Goal: Task Accomplishment & Management: Manage account settings

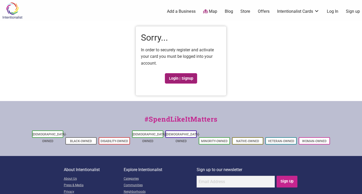
click at [186, 80] on link "Login | Signup" at bounding box center [181, 78] width 32 height 10
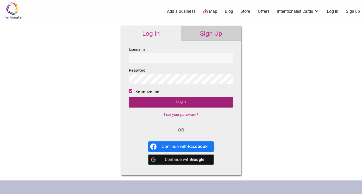
type input "aalee"
click at [163, 102] on input "Login" at bounding box center [181, 102] width 104 height 11
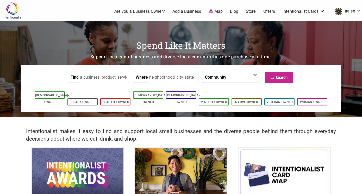
click at [0, 194] on nordpass-portal at bounding box center [0, 194] width 0 height 0
click at [103, 78] on input "Find" at bounding box center [104, 77] width 48 height 12
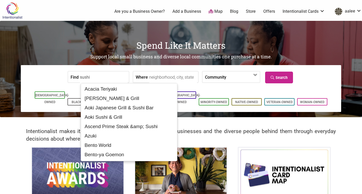
type input "sushi"
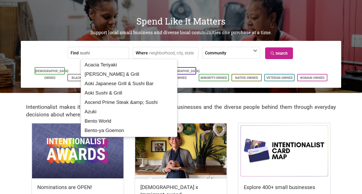
click at [155, 53] on input "Where" at bounding box center [173, 53] width 48 height 12
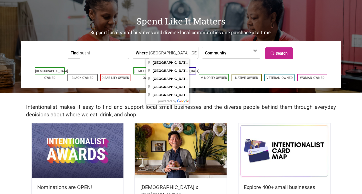
type input "Seattle, WA, USA"
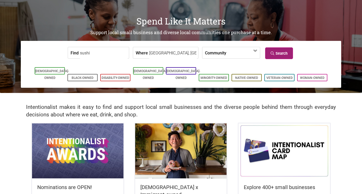
click at [278, 53] on link "Search" at bounding box center [279, 53] width 28 height 12
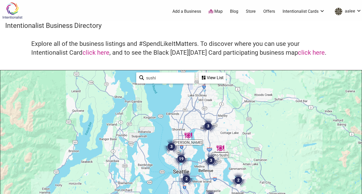
click at [214, 78] on div "View List" at bounding box center [212, 78] width 26 height 10
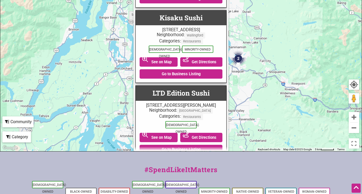
scroll to position [822, 0]
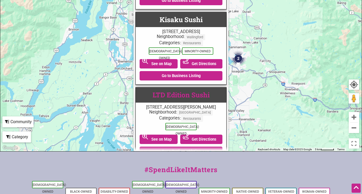
click at [184, 90] on link "LTD Edition Sushi" at bounding box center [181, 94] width 57 height 9
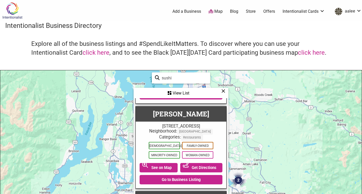
scroll to position [2943, 0]
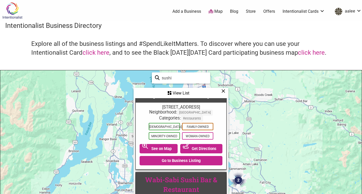
click at [167, 175] on link "Wabi-Sabi Sushi Bar & Restaurant" at bounding box center [181, 184] width 72 height 19
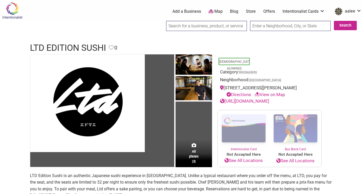
click at [256, 100] on link "https://www.ltdeditionsushi.com/" at bounding box center [244, 101] width 49 height 5
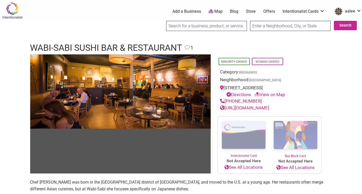
click at [242, 133] on img at bounding box center [244, 135] width 52 height 37
click at [205, 26] on input "search" at bounding box center [206, 26] width 81 height 10
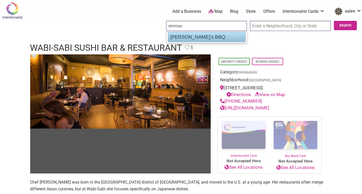
click at [193, 37] on div "[PERSON_NAME]'s BBQ" at bounding box center [207, 37] width 78 height 10
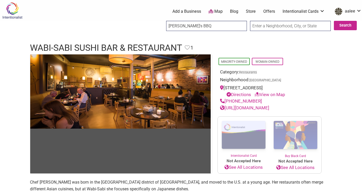
type input "[PERSON_NAME]'s BBQ"
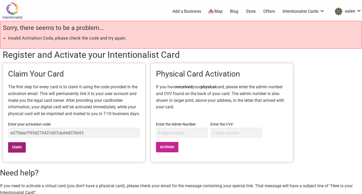
click at [16, 153] on input "Claim" at bounding box center [17, 147] width 18 height 11
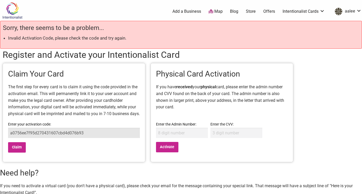
drag, startPoint x: 90, startPoint y: 141, endPoint x: 7, endPoint y: 140, distance: 82.7
click at [7, 140] on div "Claim Your Card The first step for every card is to claim it using the code pro…" at bounding box center [74, 112] width 143 height 99
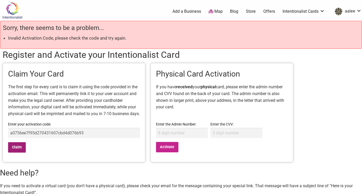
click at [19, 153] on input "Claim" at bounding box center [17, 147] width 18 height 11
click at [252, 12] on link "Store" at bounding box center [251, 12] width 10 height 6
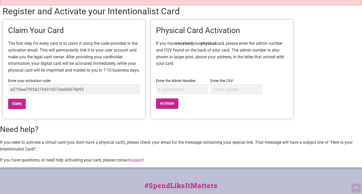
scroll to position [75, 0]
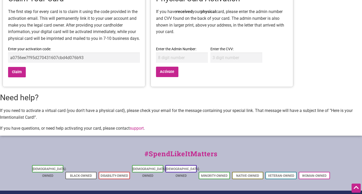
click at [137, 131] on link "support" at bounding box center [137, 128] width 14 height 5
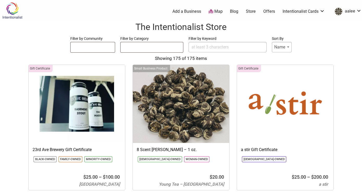
select select
click at [217, 11] on link "Map" at bounding box center [216, 12] width 14 height 6
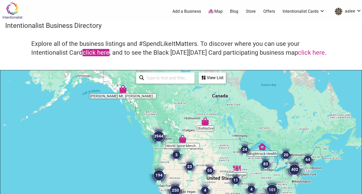
click at [92, 52] on link "click here" at bounding box center [96, 52] width 27 height 7
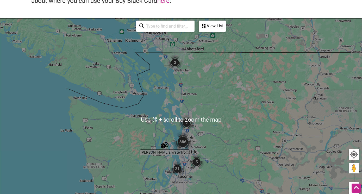
scroll to position [62, 0]
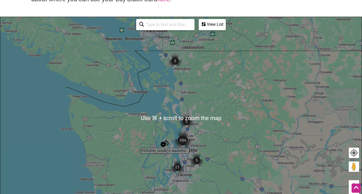
click at [183, 139] on img "386" at bounding box center [183, 140] width 21 height 21
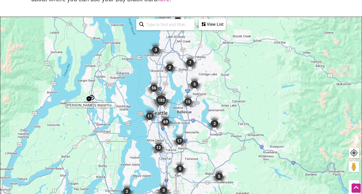
click at [160, 98] on img "182" at bounding box center [161, 100] width 21 height 21
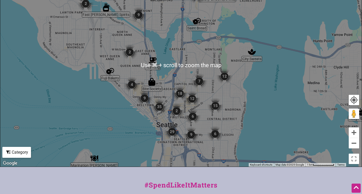
scroll to position [124, 0]
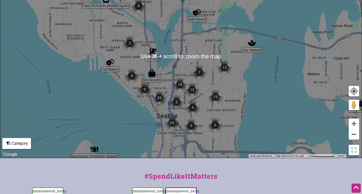
click at [172, 122] on img "29" at bounding box center [173, 123] width 16 height 16
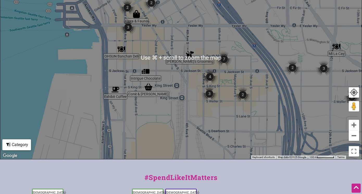
scroll to position [120, 0]
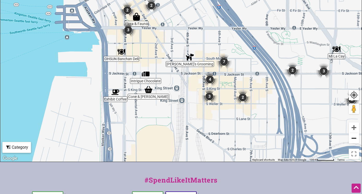
click at [354, 135] on button "Zoom out" at bounding box center [354, 138] width 10 height 10
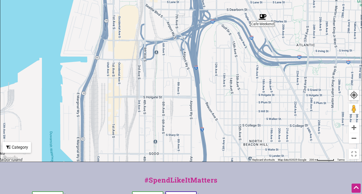
drag, startPoint x: 267, startPoint y: 128, endPoint x: 228, endPoint y: 39, distance: 96.8
click at [228, 39] on div "To navigate, press the arrow keys." at bounding box center [181, 60] width 362 height 203
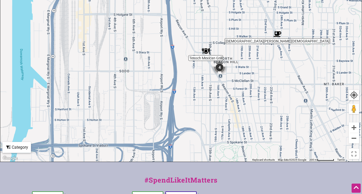
drag, startPoint x: 247, startPoint y: 109, endPoint x: 217, endPoint y: 25, distance: 89.0
click at [217, 25] on div "To navigate, press the arrow keys." at bounding box center [181, 60] width 362 height 203
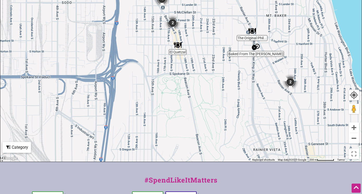
drag, startPoint x: 259, startPoint y: 147, endPoint x: 199, endPoint y: 79, distance: 91.4
click at [199, 79] on div "To navigate, press the arrow keys." at bounding box center [181, 60] width 362 height 203
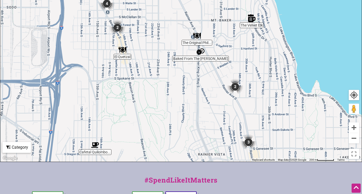
drag, startPoint x: 324, startPoint y: 77, endPoint x: 269, endPoint y: 80, distance: 55.6
click at [269, 80] on div "To navigate, press the arrow keys." at bounding box center [181, 60] width 362 height 203
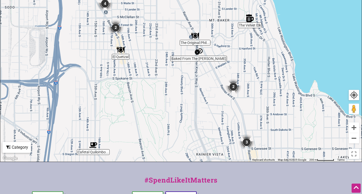
click at [233, 86] on img "2" at bounding box center [234, 87] width 16 height 16
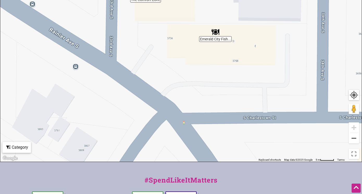
drag, startPoint x: 215, startPoint y: 112, endPoint x: 227, endPoint y: 4, distance: 109.2
click at [227, 4] on div "To navigate, press the arrow keys." at bounding box center [181, 60] width 362 height 203
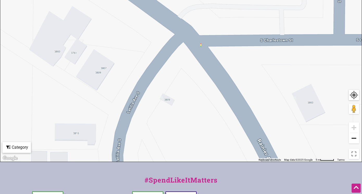
click at [354, 134] on button "Zoom out" at bounding box center [354, 138] width 10 height 10
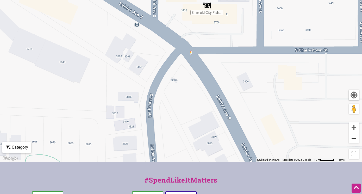
click at [354, 134] on button "Zoom out" at bounding box center [354, 138] width 10 height 10
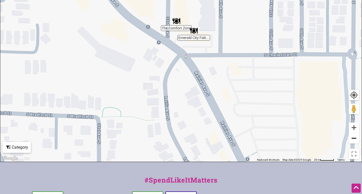
click at [354, 134] on button "Zoom out" at bounding box center [354, 138] width 10 height 10
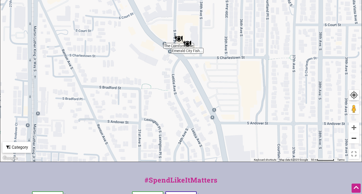
click at [354, 134] on button "Zoom out" at bounding box center [354, 138] width 10 height 10
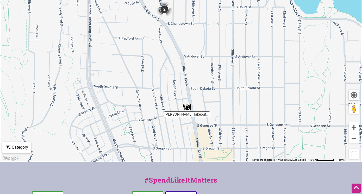
drag, startPoint x: 264, startPoint y: 131, endPoint x: 238, endPoint y: 70, distance: 65.9
click at [238, 70] on div "To navigate, press the arrow keys." at bounding box center [181, 60] width 362 height 203
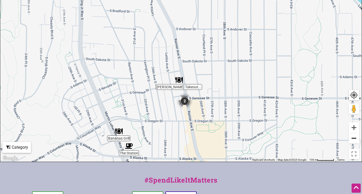
click at [355, 141] on button "Zoom out" at bounding box center [354, 138] width 10 height 10
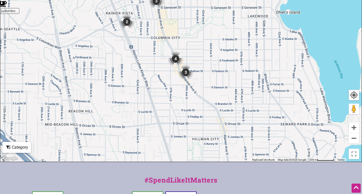
drag, startPoint x: 240, startPoint y: 139, endPoint x: 215, endPoint y: 66, distance: 76.9
click at [215, 66] on div "To navigate, press the arrow keys." at bounding box center [181, 60] width 362 height 203
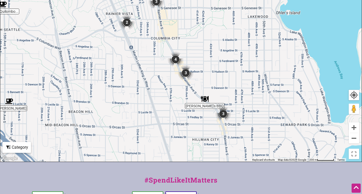
click at [224, 114] on img "3" at bounding box center [224, 114] width 16 height 16
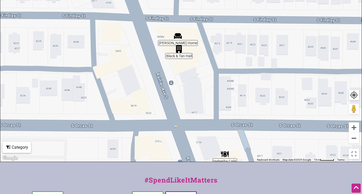
drag, startPoint x: 217, startPoint y: 104, endPoint x: 242, endPoint y: 151, distance: 53.3
click at [242, 151] on div "To navigate, press the arrow keys." at bounding box center [181, 60] width 362 height 203
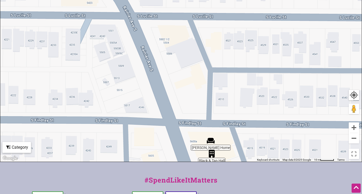
drag, startPoint x: 240, startPoint y: 58, endPoint x: 267, endPoint y: 154, distance: 99.5
click at [267, 154] on div "To navigate, press the arrow keys." at bounding box center [181, 60] width 362 height 203
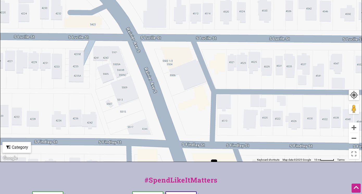
drag, startPoint x: 230, startPoint y: 99, endPoint x: 254, endPoint y: 186, distance: 90.8
click at [254, 186] on div "Intentionalist Spend like it matters 0 Add a Business Map Blog Store Offers Int…" at bounding box center [181, 86] width 362 height 413
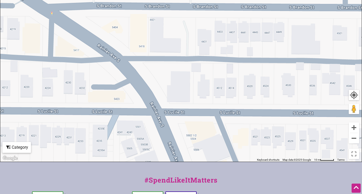
drag, startPoint x: 256, startPoint y: 185, endPoint x: 336, endPoint y: 182, distance: 79.6
click at [336, 182] on div "#SpendLikeItMatters" at bounding box center [181, 182] width 362 height 15
drag, startPoint x: 204, startPoint y: 74, endPoint x: 273, endPoint y: 145, distance: 98.3
click at [272, 144] on div "To navigate, press the arrow keys." at bounding box center [181, 60] width 362 height 203
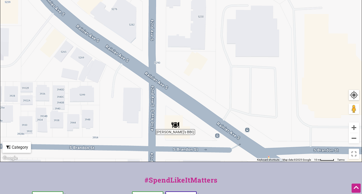
drag, startPoint x: 209, startPoint y: 93, endPoint x: 311, endPoint y: 130, distance: 108.0
click at [311, 130] on div "To navigate, press the arrow keys." at bounding box center [181, 60] width 362 height 203
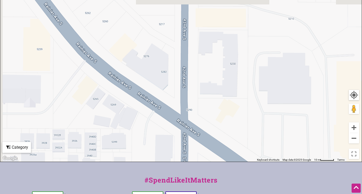
drag, startPoint x: 232, startPoint y: 81, endPoint x: 294, endPoint y: 168, distance: 107.2
click at [294, 168] on div "Intentionalist Spend like it matters 0 Add a Business Map Blog Store Offers Int…" at bounding box center [181, 86] width 362 height 413
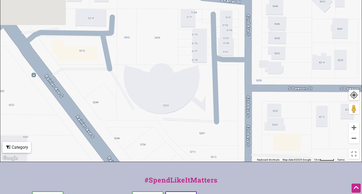
drag, startPoint x: 197, startPoint y: 58, endPoint x: 200, endPoint y: 156, distance: 98.1
click at [199, 154] on div "To navigate, press the arrow keys." at bounding box center [181, 60] width 362 height 203
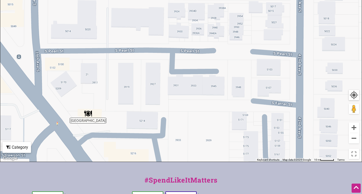
drag, startPoint x: 186, startPoint y: 134, endPoint x: 292, endPoint y: 140, distance: 105.8
click at [291, 140] on div "To navigate, press the arrow keys." at bounding box center [181, 60] width 362 height 203
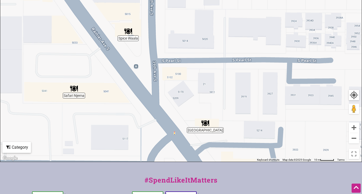
drag, startPoint x: 205, startPoint y: 75, endPoint x: 254, endPoint y: 147, distance: 86.6
click at [252, 145] on div "To navigate, press the arrow keys." at bounding box center [181, 60] width 362 height 203
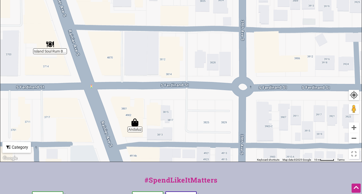
drag, startPoint x: 207, startPoint y: 85, endPoint x: 175, endPoint y: 169, distance: 90.0
click at [175, 169] on div "Intentionalist Spend like it matters 0 Add a Business Map Blog Store Offers Int…" at bounding box center [181, 86] width 362 height 413
drag, startPoint x: 172, startPoint y: 85, endPoint x: 172, endPoint y: 128, distance: 43.3
click at [172, 128] on div "To navigate, press the arrow keys." at bounding box center [181, 60] width 362 height 203
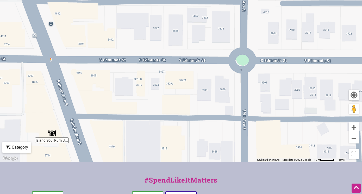
drag, startPoint x: 172, startPoint y: 152, endPoint x: 270, endPoint y: 54, distance: 138.8
click at [268, 56] on div "To navigate, press the arrow keys." at bounding box center [181, 60] width 362 height 203
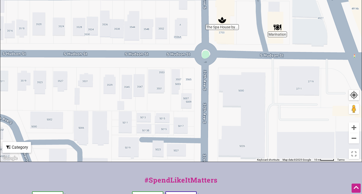
click at [223, 24] on div "To navigate, press the arrow keys." at bounding box center [181, 60] width 362 height 203
click at [222, 29] on div "To navigate, press the arrow keys." at bounding box center [181, 60] width 362 height 203
click at [222, 22] on img "The Spa House by QueenCare" at bounding box center [222, 20] width 8 height 8
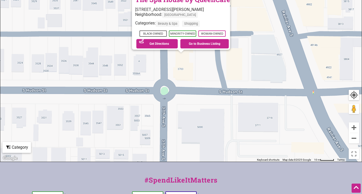
click at [222, 22] on div "To navigate, press the arrow keys. The Spa House by QueenCare 3702 S Hudson St …" at bounding box center [181, 60] width 362 height 203
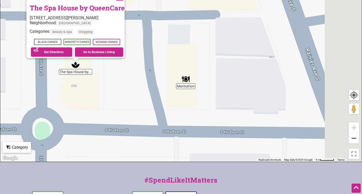
drag, startPoint x: 257, startPoint y: 67, endPoint x: 161, endPoint y: 27, distance: 103.9
click at [161, 27] on div "To navigate, press the arrow keys. The Spa House by QueenCare 3702 S Hudson St …" at bounding box center [181, 60] width 362 height 203
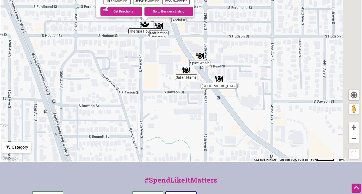
drag, startPoint x: 282, startPoint y: 125, endPoint x: 226, endPoint y: 59, distance: 86.4
click at [226, 60] on div "To navigate, press the arrow keys. The Spa House by QueenCare 3702 S Hudson St …" at bounding box center [181, 60] width 362 height 203
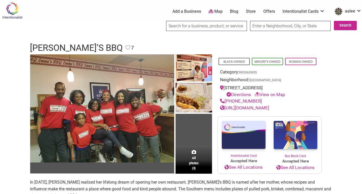
click at [243, 108] on link "[URL][DOMAIN_NAME]" at bounding box center [244, 107] width 49 height 5
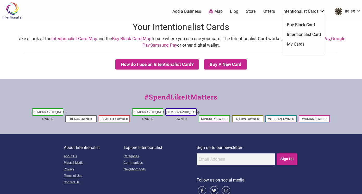
click at [294, 46] on link "My Cards" at bounding box center [304, 44] width 34 height 6
click at [299, 43] on link "My Cards" at bounding box center [304, 44] width 34 height 6
click at [304, 13] on link "Intentionalist Cards" at bounding box center [304, 12] width 42 height 6
click at [299, 35] on div "Take a look at the Intentionalist Card Map and the Buy Black Card Map to see wh…" at bounding box center [181, 41] width 352 height 13
click at [302, 13] on link "Intentionalist Cards" at bounding box center [304, 12] width 42 height 6
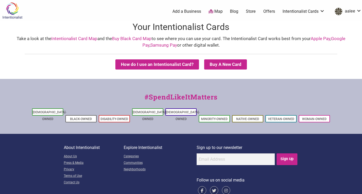
click at [295, 37] on div "Take a look at the Intentionalist Card Map and the Buy Black Card Map to see wh…" at bounding box center [181, 41] width 352 height 13
click at [185, 64] on button "How do I use an Intentionalist Card?" at bounding box center [158, 64] width 84 height 10
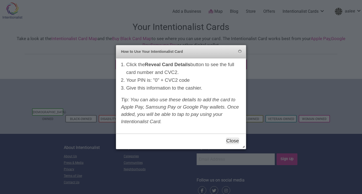
click at [234, 142] on button "Close" at bounding box center [232, 141] width 13 height 6
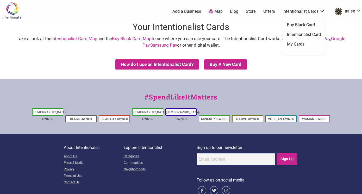
click at [298, 33] on link "Intentionalist Card" at bounding box center [304, 35] width 34 height 6
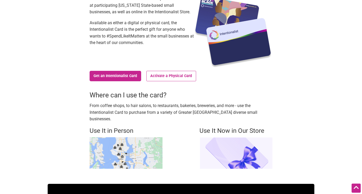
scroll to position [60, 0]
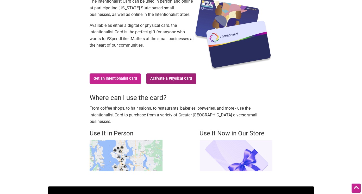
click at [190, 78] on link "Activate a Physical Card" at bounding box center [172, 79] width 50 height 10
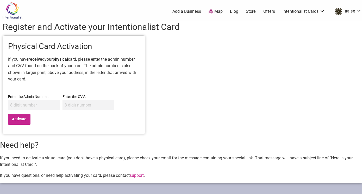
click at [269, 11] on link "Offers" at bounding box center [270, 12] width 12 height 6
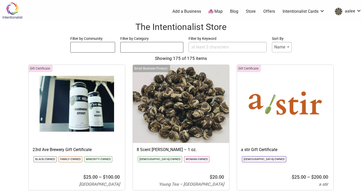
select select
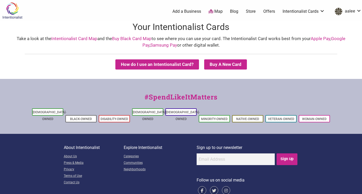
click at [229, 65] on summary "Buy A New Card" at bounding box center [225, 64] width 43 height 10
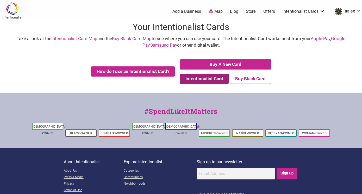
click at [201, 84] on button "Intentionalist Card" at bounding box center [204, 79] width 49 height 10
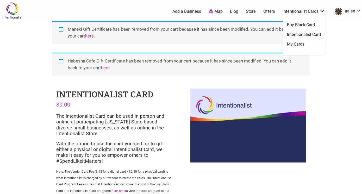
click at [300, 11] on link "Intentionalist Cards" at bounding box center [304, 12] width 42 height 6
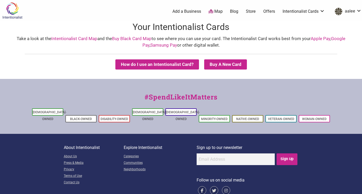
click at [268, 11] on link "Offers" at bounding box center [270, 12] width 12 height 6
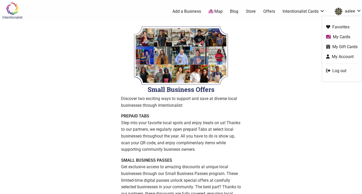
click at [341, 37] on link "My Cards" at bounding box center [342, 37] width 32 height 6
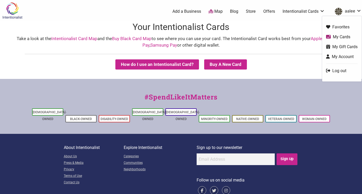
click at [352, 12] on link "aalee" at bounding box center [347, 11] width 29 height 9
click at [346, 46] on link "My Gift Cards" at bounding box center [342, 47] width 32 height 6
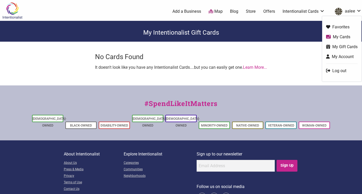
click at [349, 14] on link "aalee" at bounding box center [347, 11] width 29 height 9
click at [340, 55] on link "My Account" at bounding box center [342, 57] width 32 height 6
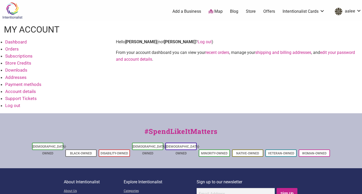
click at [20, 43] on link "Dashboard" at bounding box center [16, 41] width 22 height 5
click at [326, 53] on link "edit your password and account details" at bounding box center [235, 56] width 239 height 12
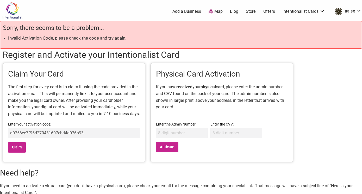
click at [85, 137] on input "a0756ee7f95d270431607cbd4d076b93" at bounding box center [74, 133] width 132 height 10
drag, startPoint x: 97, startPoint y: 138, endPoint x: 3, endPoint y: 130, distance: 94.3
click at [3, 130] on div "Claim Your Card The first step for every card is to claim it using the code pro…" at bounding box center [74, 112] width 143 height 99
click at [17, 152] on input "Claim" at bounding box center [17, 147] width 18 height 11
click at [129, 40] on li "Invalid Activation Code, please check the code and try again." at bounding box center [183, 38] width 351 height 7
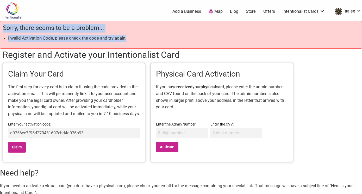
drag, startPoint x: 129, startPoint y: 40, endPoint x: 3, endPoint y: 29, distance: 126.4
click at [3, 29] on div "Sorry, there seems to be a problem... Invalid Activation Code, please check the…" at bounding box center [181, 35] width 362 height 28
copy div "Sorry, there seems to be a problem... Invalid Activation Code, please check the…"
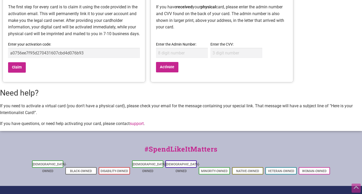
scroll to position [89, 0]
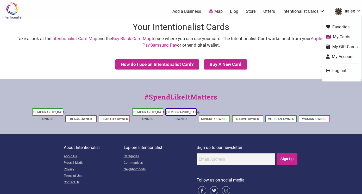
click at [340, 56] on link "My Account" at bounding box center [342, 57] width 32 height 6
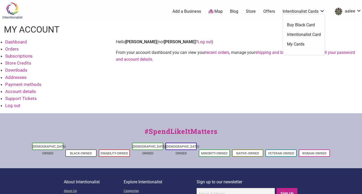
click at [299, 33] on link "Intentionalist Card" at bounding box center [304, 35] width 34 height 6
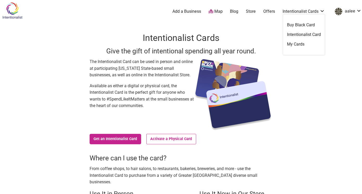
click at [290, 12] on link "Intentionalist Cards" at bounding box center [304, 12] width 42 height 6
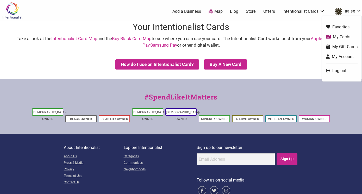
click at [352, 11] on link "aalee" at bounding box center [347, 11] width 29 height 9
click at [335, 70] on link "Log out" at bounding box center [342, 71] width 32 height 6
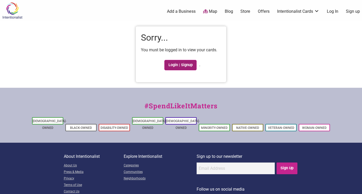
click at [173, 64] on link "Login | Signup" at bounding box center [181, 65] width 32 height 10
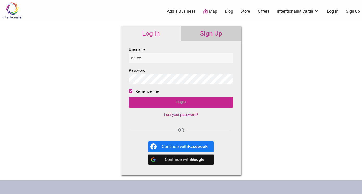
click at [154, 60] on input "aalee" at bounding box center [181, 58] width 104 height 10
drag, startPoint x: 146, startPoint y: 58, endPoint x: 126, endPoint y: 57, distance: 19.6
click at [126, 57] on div "Username [PERSON_NAME] Password Remember me Login Lost your password? OR Contin…" at bounding box center [181, 108] width 120 height 134
type input "[EMAIL_ADDRESS][DOMAIN_NAME]"
click at [172, 116] on link "Lost your password?" at bounding box center [181, 115] width 34 height 4
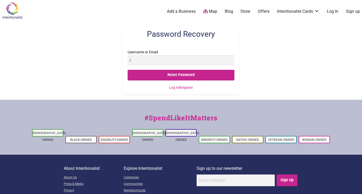
type input "[EMAIL_ADDRESS][DOMAIN_NAME]"
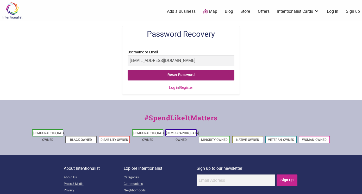
click at [193, 74] on input "Reset Password" at bounding box center [181, 75] width 107 height 11
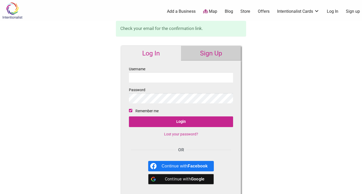
type input "aalee"
click at [158, 78] on input "aalee" at bounding box center [181, 77] width 104 height 10
click at [120, 97] on div "Log In Sign Up Username aalee Password Remember me Login Lost your password? OR…" at bounding box center [181, 121] width 130 height 160
click at [124, 99] on div "Username aalee Password Remember me Login Lost your password? OR Continue with …" at bounding box center [181, 128] width 120 height 134
click at [119, 98] on div "Log In Sign Up Username aalee Password Remember me Login Lost your password? OR…" at bounding box center [181, 121] width 130 height 160
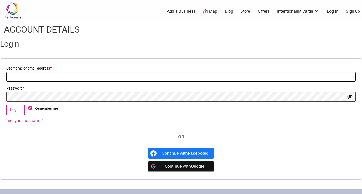
type input "aalee"
click at [351, 97] on button "Show password" at bounding box center [351, 97] width 6 height 6
click at [19, 110] on button "Log in" at bounding box center [15, 110] width 19 height 11
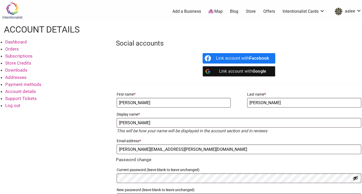
click at [0, 194] on nordpass-portal at bounding box center [0, 194] width 0 height 0
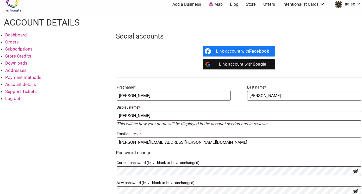
scroll to position [12, 0]
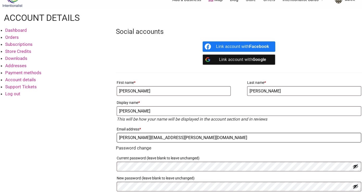
click at [186, 140] on input "anne.lee@teamchild.org" at bounding box center [239, 138] width 245 height 10
drag, startPoint x: 169, startPoint y: 138, endPoint x: 107, endPoint y: 138, distance: 62.3
click at [107, 138] on div "Dashboard Orders Subscriptions Store Credits Downloads Addresses Payment method…" at bounding box center [181, 128] width 362 height 202
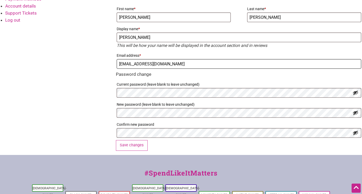
scroll to position [86, 0]
type input "[EMAIL_ADDRESS][DOMAIN_NAME]"
click at [133, 143] on button "Save changes" at bounding box center [132, 145] width 32 height 11
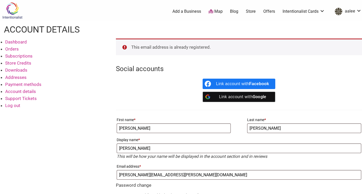
click at [0, 194] on nordpass-portal at bounding box center [0, 194] width 0 height 0
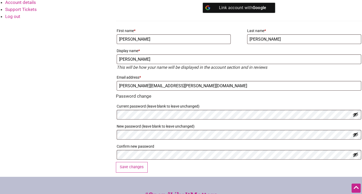
scroll to position [79, 0]
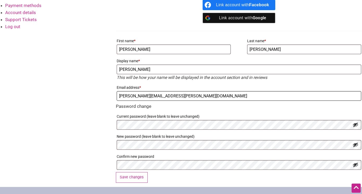
click at [169, 98] on input "[PERSON_NAME][EMAIL_ADDRESS][PERSON_NAME][DOMAIN_NAME]" at bounding box center [239, 96] width 245 height 10
type input "aalee"
drag, startPoint x: 137, startPoint y: 96, endPoint x: 119, endPoint y: 96, distance: 18.8
click at [119, 96] on input "aalee" at bounding box center [239, 96] width 245 height 10
type input "[EMAIL_ADDRESS][DOMAIN_NAME]"
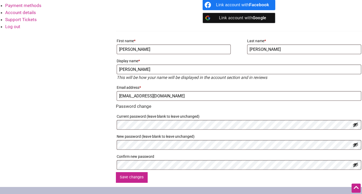
click at [132, 180] on button "Save changes" at bounding box center [132, 177] width 32 height 11
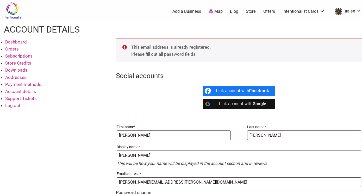
click at [0, 194] on nordpass-portal at bounding box center [0, 194] width 0 height 0
